Goal: Task Accomplishment & Management: Complete application form

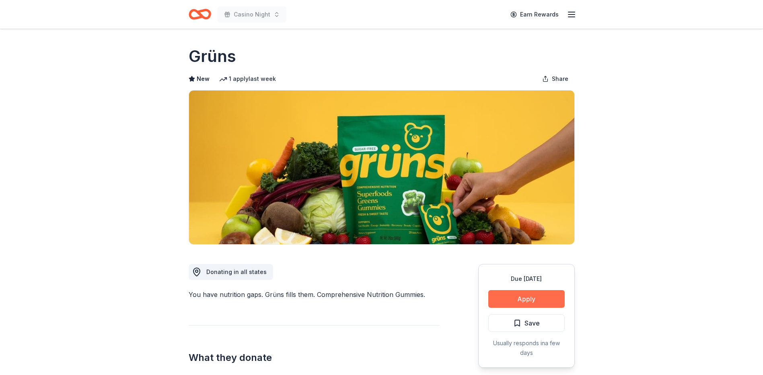
click at [526, 300] on button "Apply" at bounding box center [526, 299] width 76 height 18
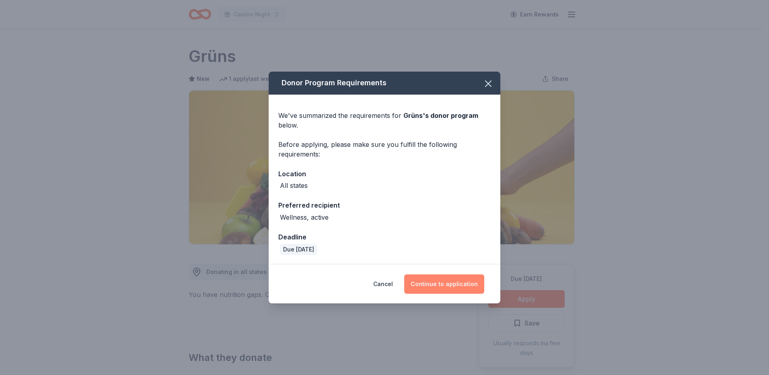
click at [450, 287] on button "Continue to application" at bounding box center [444, 283] width 80 height 19
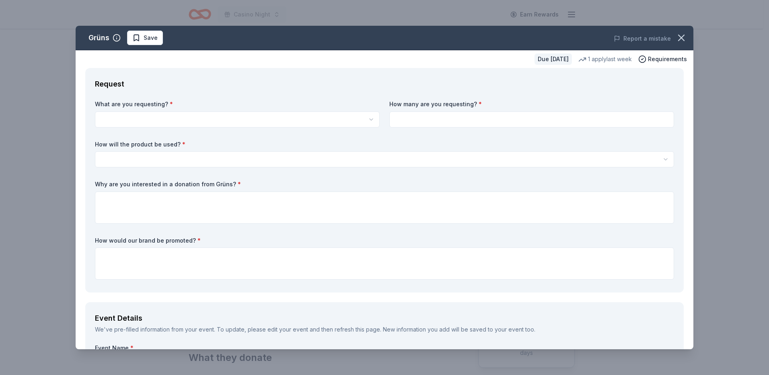
click at [124, 118] on html "Casino Night Earn Rewards Due in 76 days Share Grüns New 1 apply last week Shar…" at bounding box center [384, 187] width 769 height 375
select select "Grüns Nutritional Gummy Sachets (Packets)"
click at [199, 137] on div "What are you requesting? * Grüns Nutritional Gummy Sachets (Packets) Grüns Nutr…" at bounding box center [384, 191] width 579 height 183
click at [436, 124] on input at bounding box center [532, 119] width 285 height 16
type input "20"
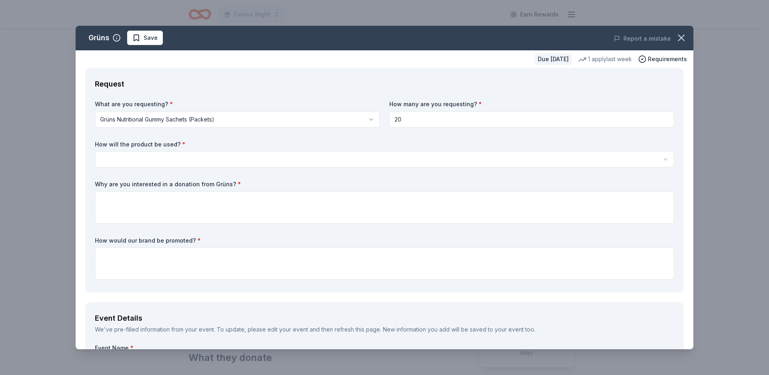
click at [144, 159] on html "Casino Night Earn Rewards Due in 76 days Share Grüns New 1 apply last week Shar…" at bounding box center [384, 187] width 769 height 375
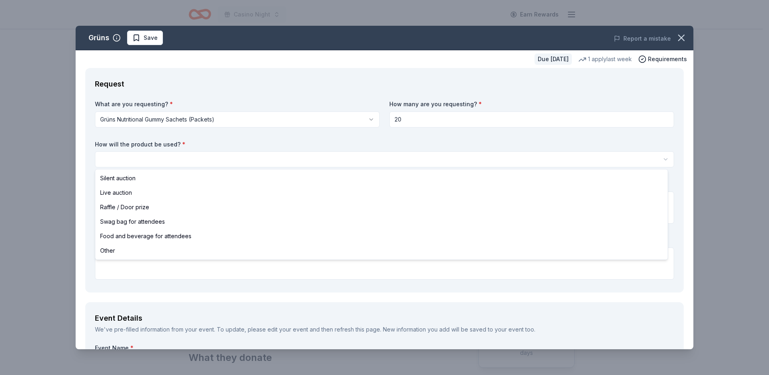
select select "raffleDoorPrize"
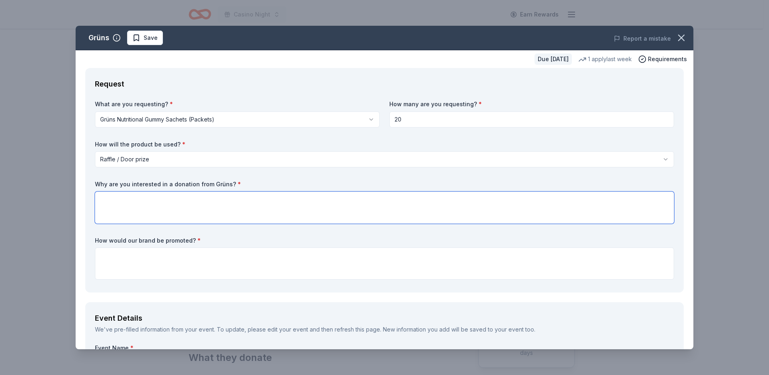
click at [138, 207] on textarea at bounding box center [384, 208] width 579 height 32
click at [140, 202] on textarea "Anything nutricious" at bounding box center [384, 208] width 579 height 32
type textarea "Anything nutritious is part of our goal"
click at [174, 261] on textarea at bounding box center [384, 263] width 579 height 32
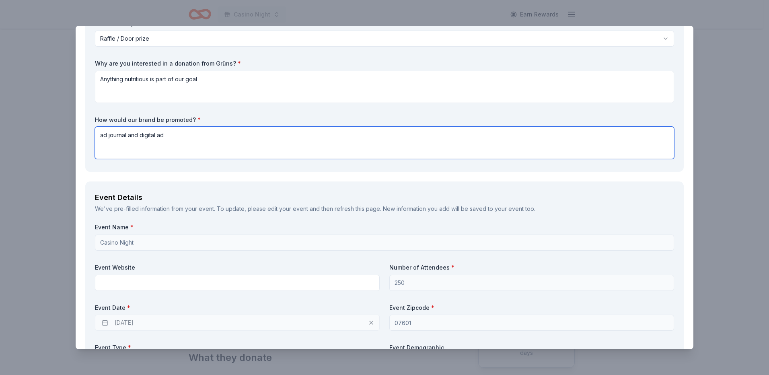
scroll to position [161, 0]
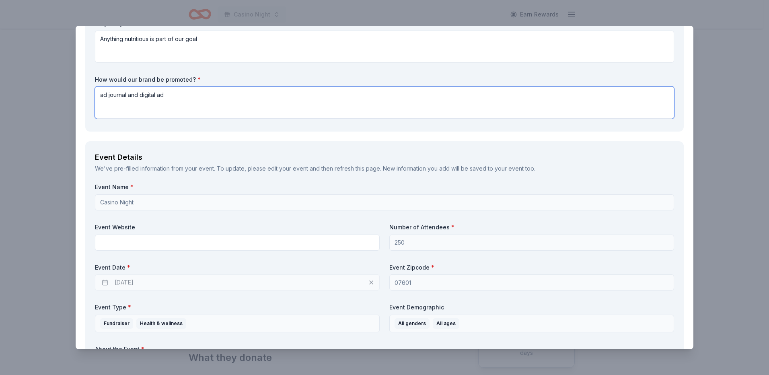
type textarea "ad journal and digital ad"
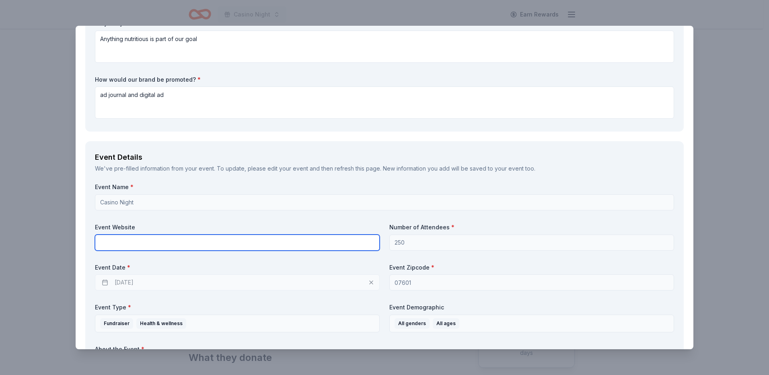
click at [158, 244] on input "text" at bounding box center [237, 243] width 285 height 16
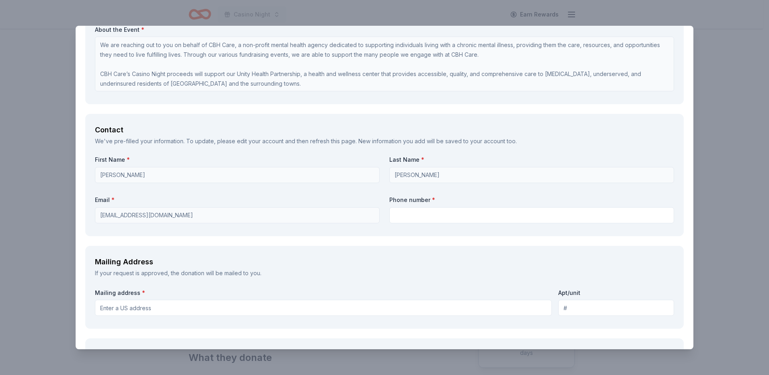
scroll to position [483, 0]
type input "www.cbhcare.org"
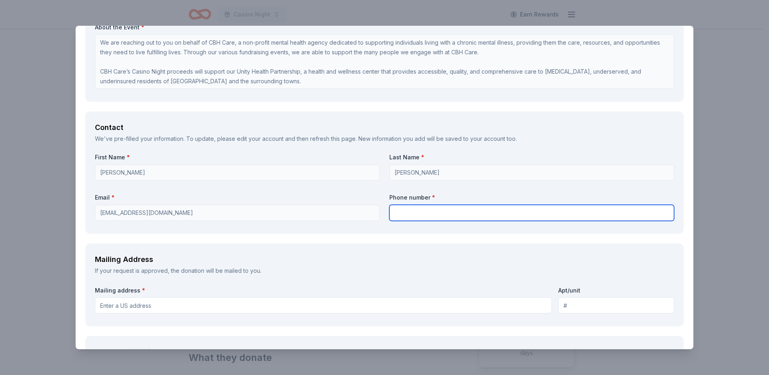
click at [420, 215] on input "text" at bounding box center [532, 213] width 285 height 16
type input "2017756335"
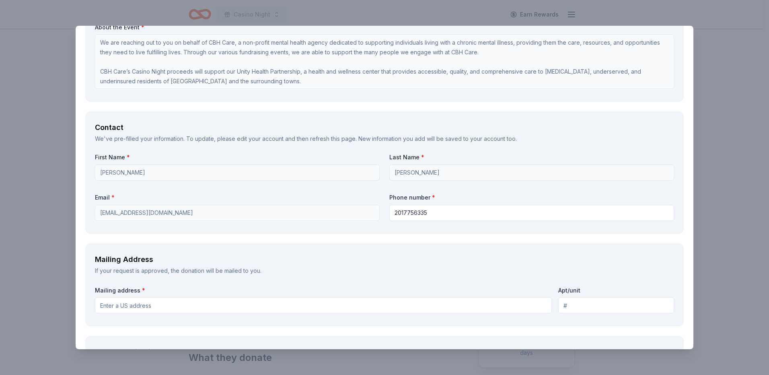
type input "75 Humboldt St, East Rutherford, NJ, USA"
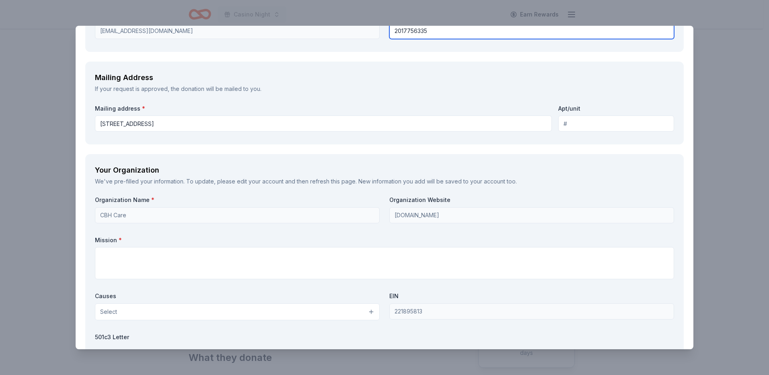
scroll to position [684, 0]
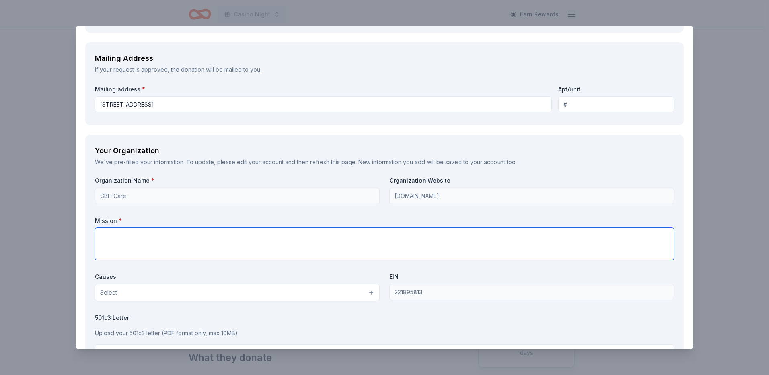
click at [313, 246] on textarea at bounding box center [384, 244] width 579 height 32
paste textarea "Our mission is to promote mental health, wellness, and hope for recovery for al…"
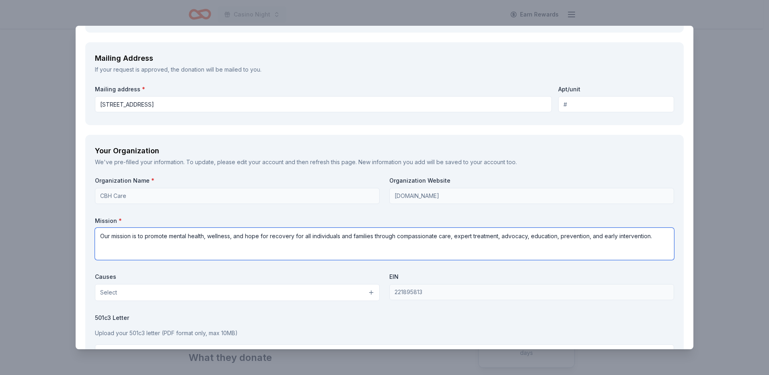
type textarea "Our mission is to promote mental health, wellness, and hope for recovery for al…"
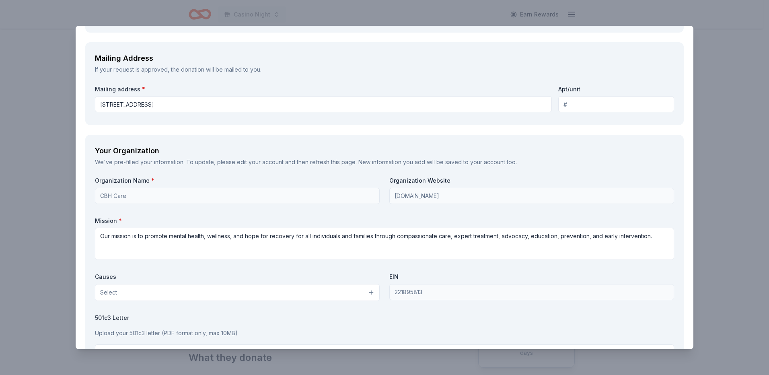
click at [263, 295] on button "Select" at bounding box center [237, 292] width 285 height 17
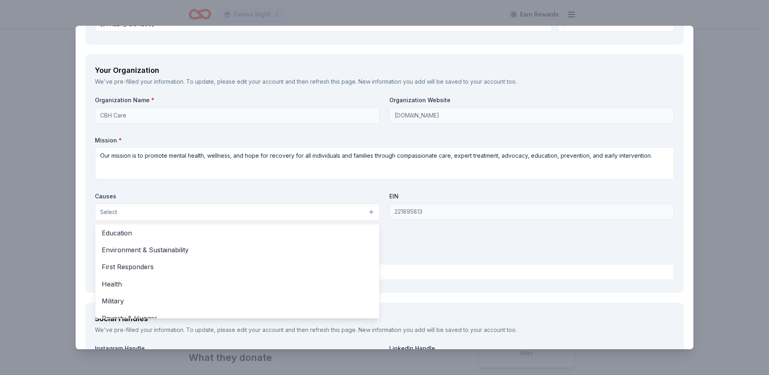
scroll to position [80, 0]
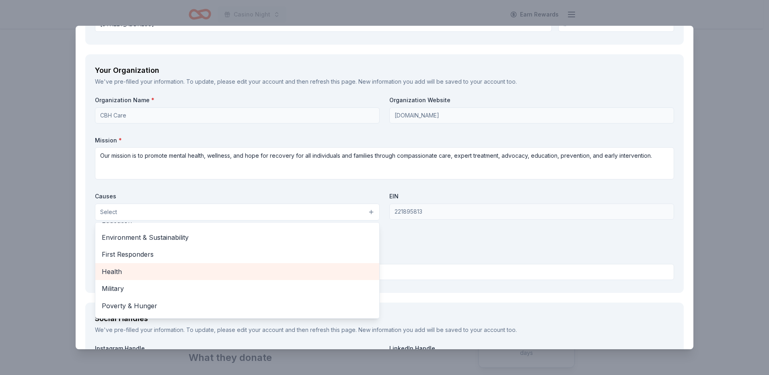
click at [238, 269] on span "Health" at bounding box center [237, 271] width 271 height 10
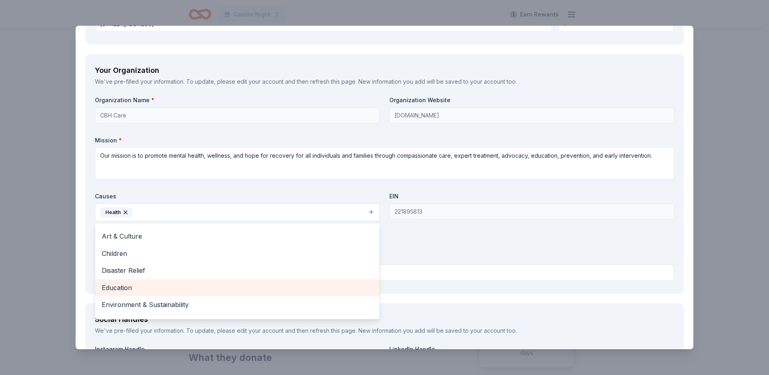
scroll to position [0, 0]
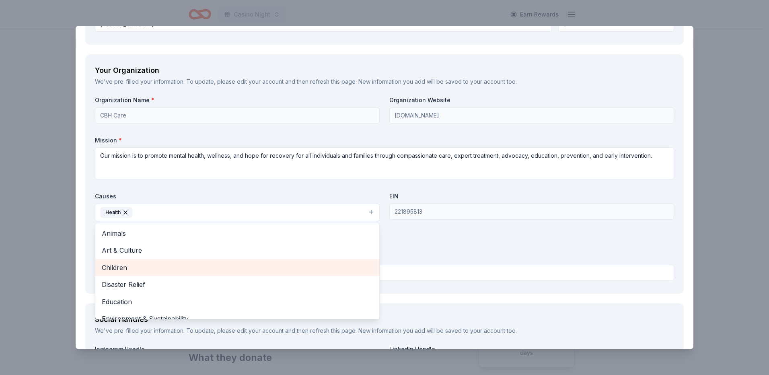
click at [235, 261] on div "Children" at bounding box center [237, 267] width 284 height 17
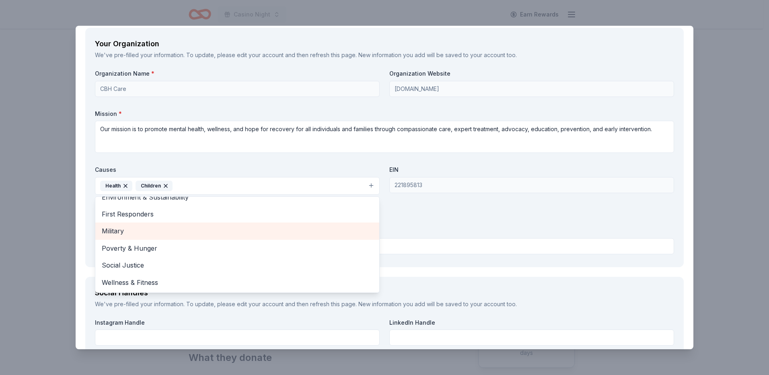
scroll to position [805, 0]
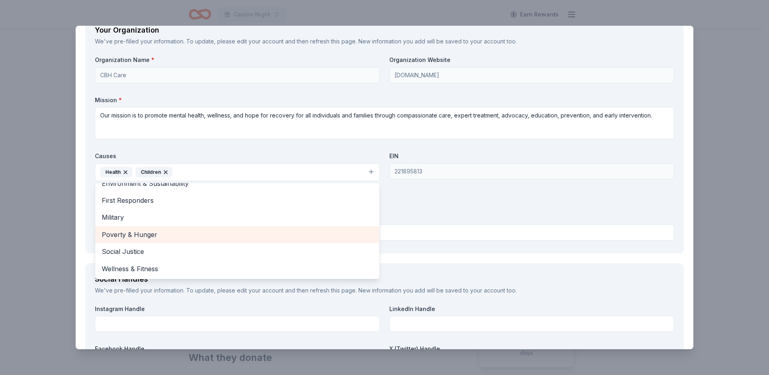
click at [229, 234] on span "Poverty & Hunger" at bounding box center [237, 234] width 271 height 10
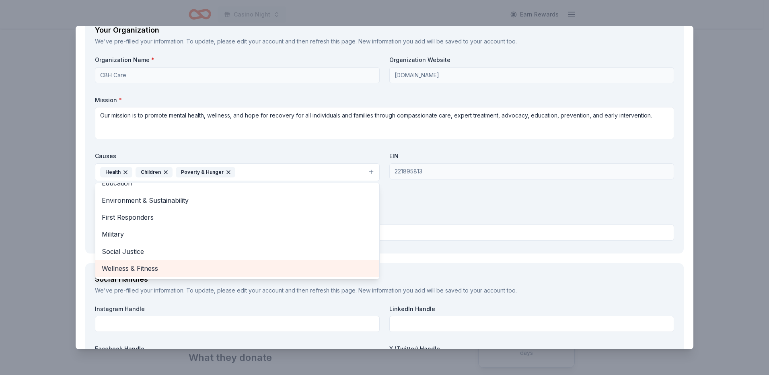
click at [223, 267] on span "Wellness & Fitness" at bounding box center [237, 268] width 271 height 10
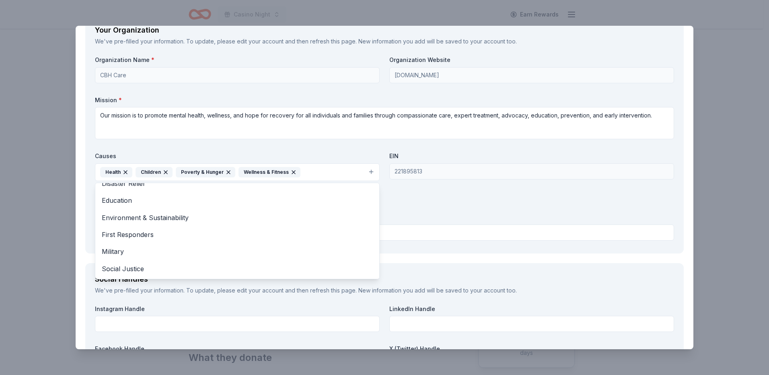
click at [443, 192] on div "Organization Name * CBH Care Organization Website www.cbhcare.org Mission * Our…" at bounding box center [384, 150] width 579 height 188
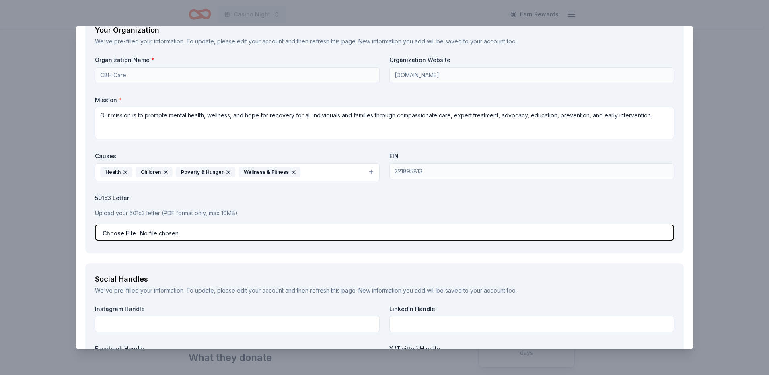
click at [119, 233] on input "file" at bounding box center [384, 233] width 579 height 16
type input "C:\fakepath\ID#IRS.pdf"
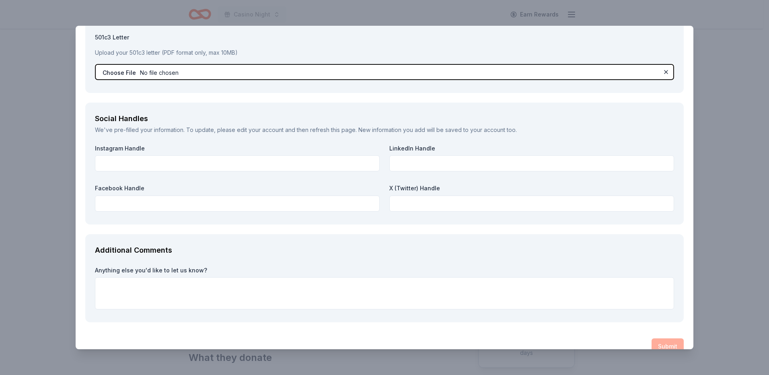
scroll to position [966, 0]
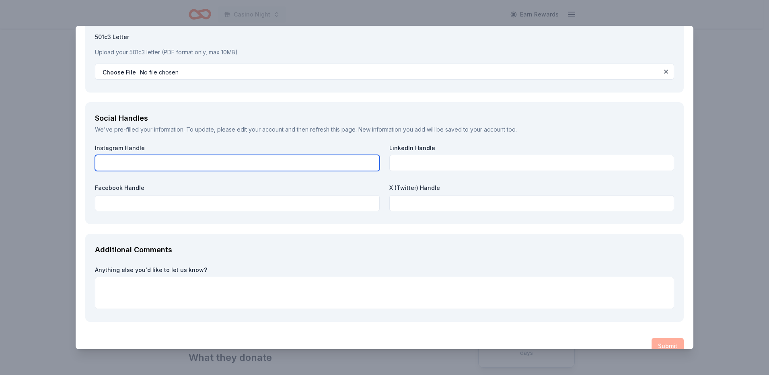
click at [139, 161] on input "text" at bounding box center [237, 163] width 285 height 16
type input "cbh care"
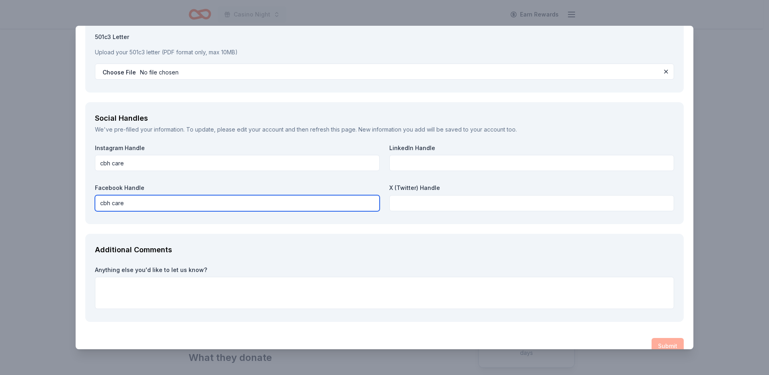
scroll to position [980, 0]
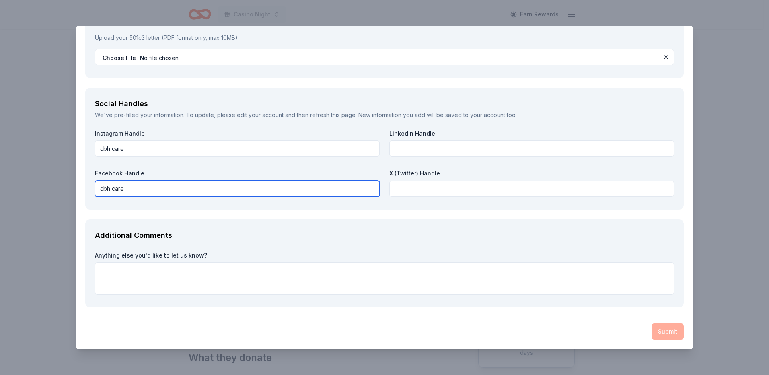
type input "cbh care"
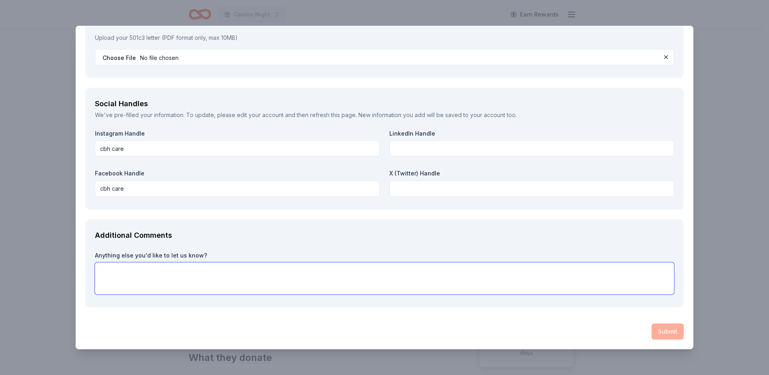
click at [392, 272] on textarea at bounding box center [384, 278] width 579 height 32
type textarea "we thank you for supporting mental health"
click at [672, 332] on div "Submit" at bounding box center [384, 332] width 599 height 16
click at [657, 332] on div "Submit" at bounding box center [384, 332] width 599 height 16
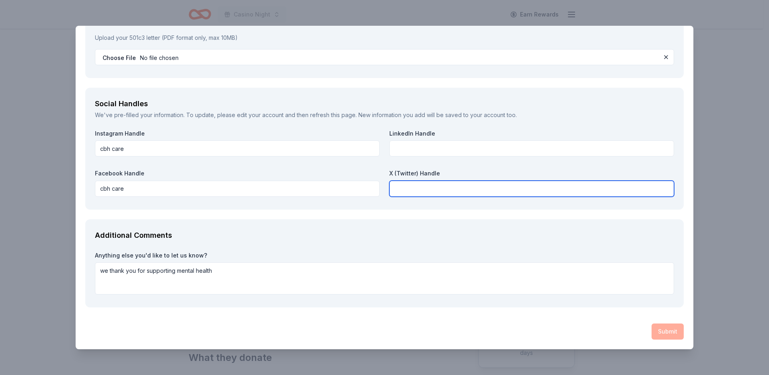
click at [413, 191] on input "text" at bounding box center [532, 189] width 285 height 16
type input "none"
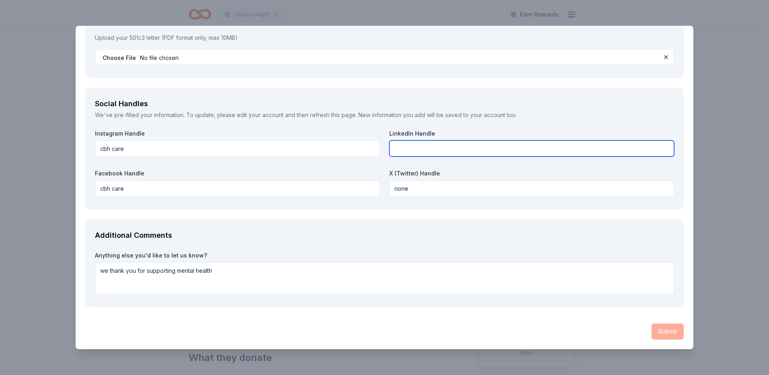
click at [429, 151] on input "text" at bounding box center [532, 148] width 285 height 16
type input "cbh care"
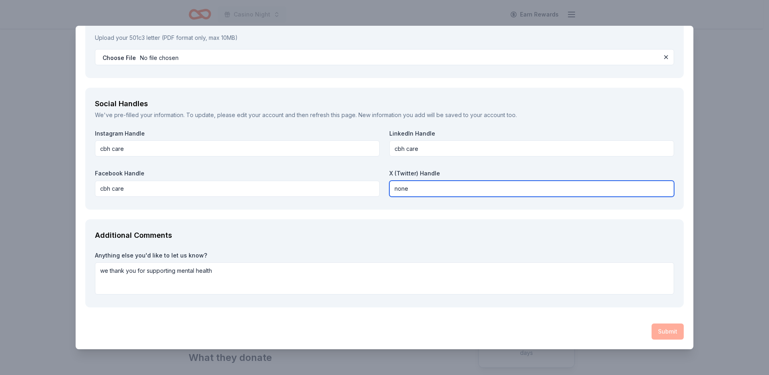
click at [469, 188] on input "none" at bounding box center [532, 189] width 285 height 16
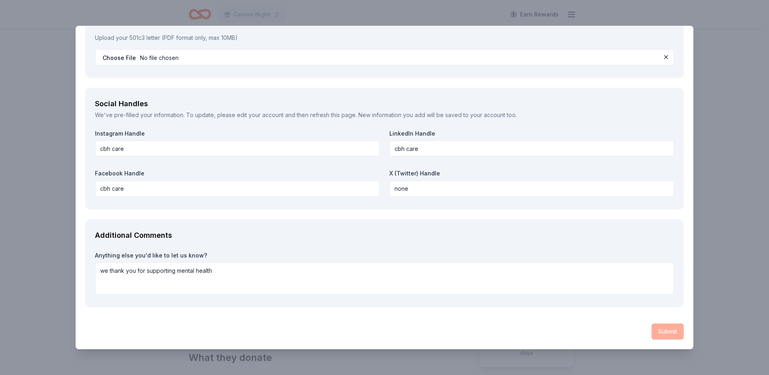
click at [659, 331] on div "Submit" at bounding box center [384, 332] width 599 height 16
click at [220, 280] on textarea "we thank you for supporting mental health" at bounding box center [384, 278] width 579 height 32
click at [325, 237] on div "Additional Comments" at bounding box center [384, 235] width 579 height 13
click at [435, 173] on label "X (Twitter) Handle" at bounding box center [532, 173] width 285 height 8
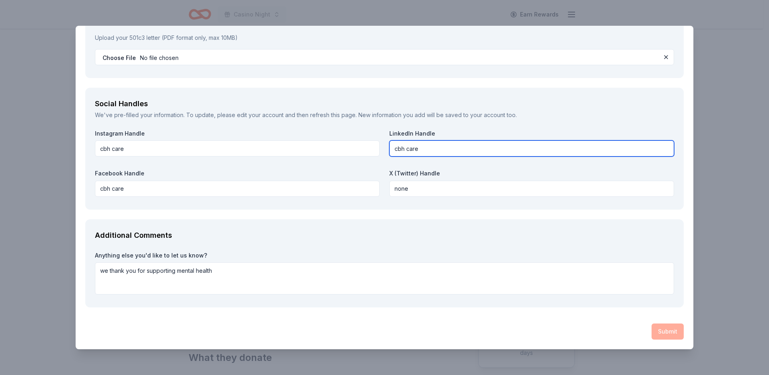
click at [441, 149] on input "cbh care" at bounding box center [532, 148] width 285 height 16
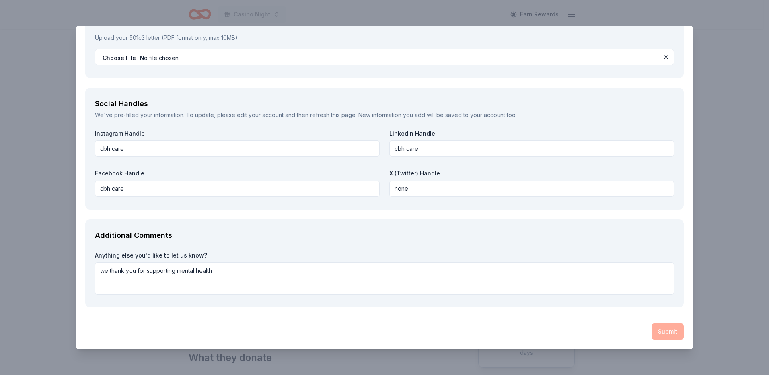
click at [668, 333] on div "Submit" at bounding box center [384, 332] width 599 height 16
click at [655, 329] on div "Submit" at bounding box center [384, 332] width 599 height 16
